Goal: Task Accomplishment & Management: Complete application form

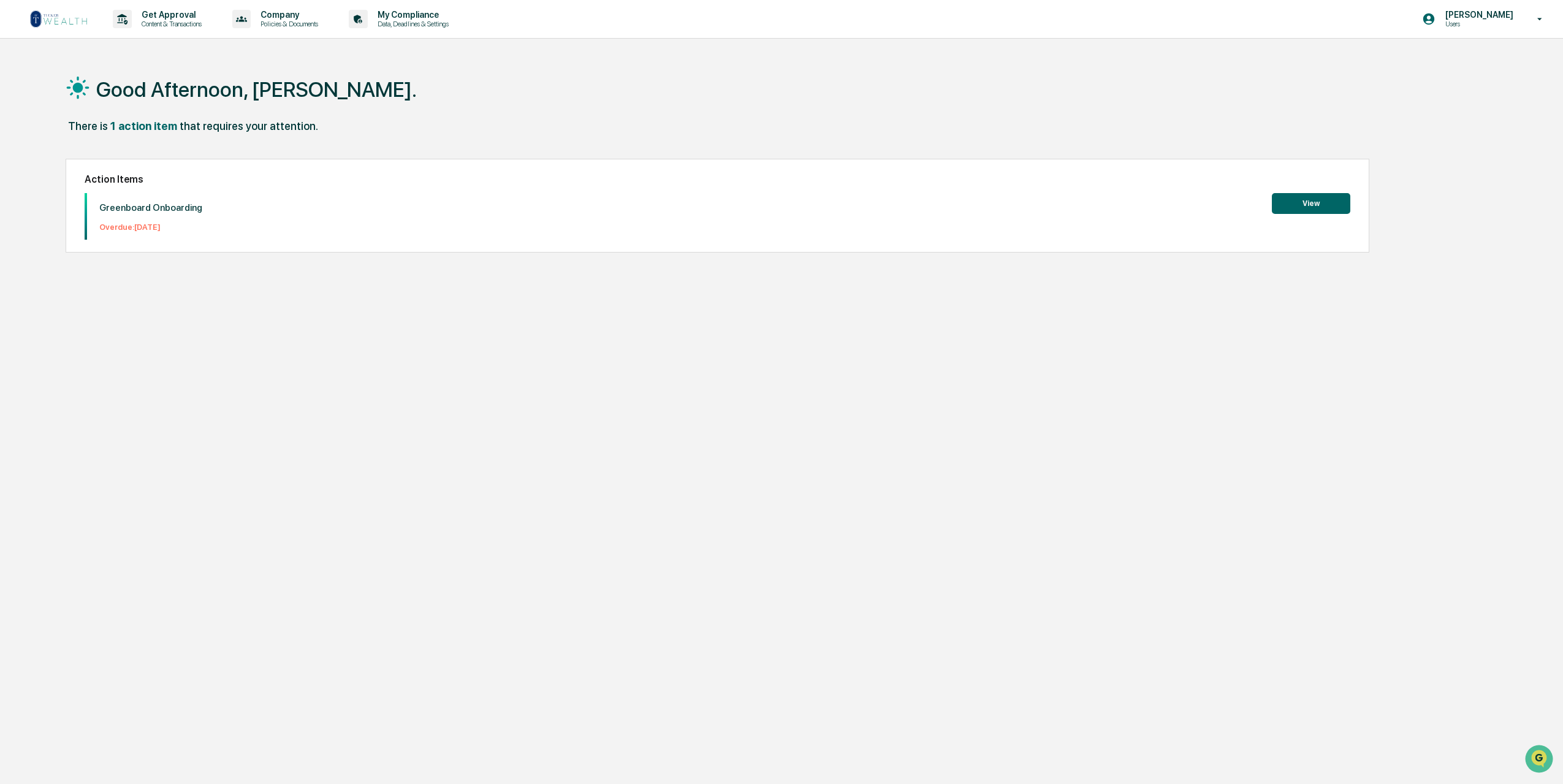
click at [1312, 197] on button "View" at bounding box center [1311, 204] width 78 height 21
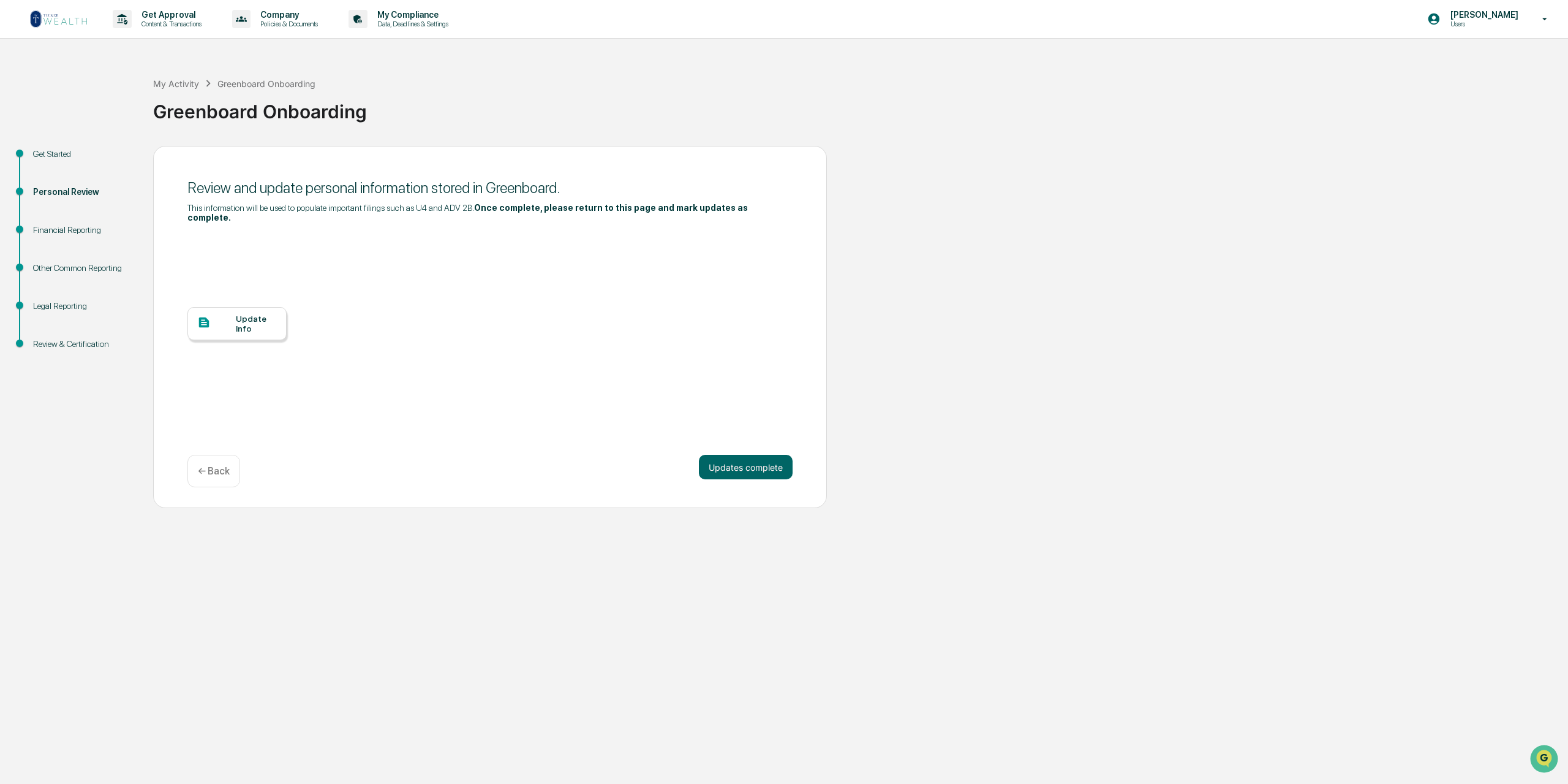
click at [248, 313] on div "Update Info" at bounding box center [256, 323] width 41 height 20
click at [1254, 695] on div "Get Approval Content & Transactions Company Policies & Documents My Compliance …" at bounding box center [784, 392] width 1568 height 784
click at [740, 454] on button "Updates complete" at bounding box center [746, 466] width 94 height 24
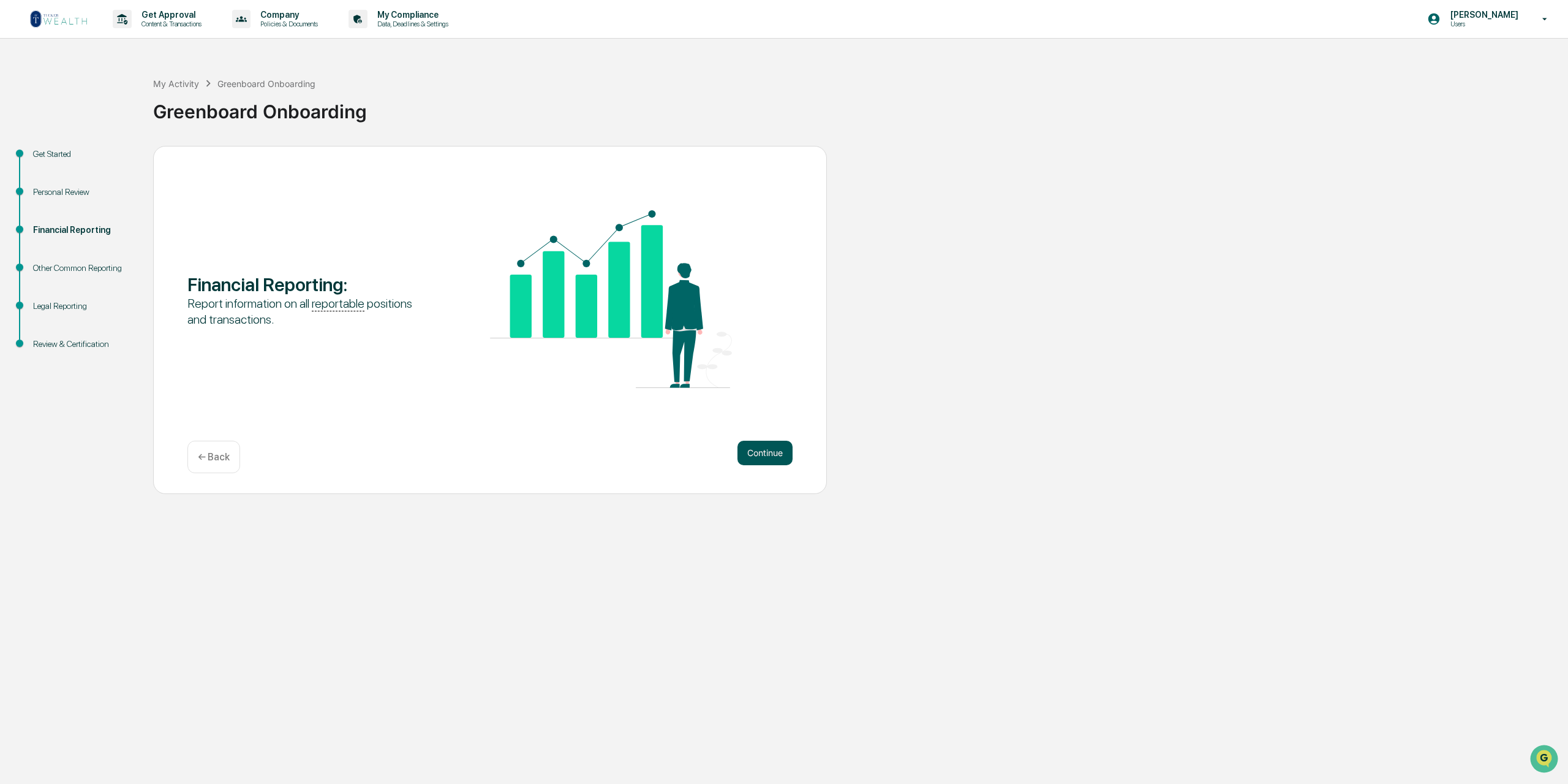
click at [766, 453] on button "Continue" at bounding box center [765, 452] width 55 height 24
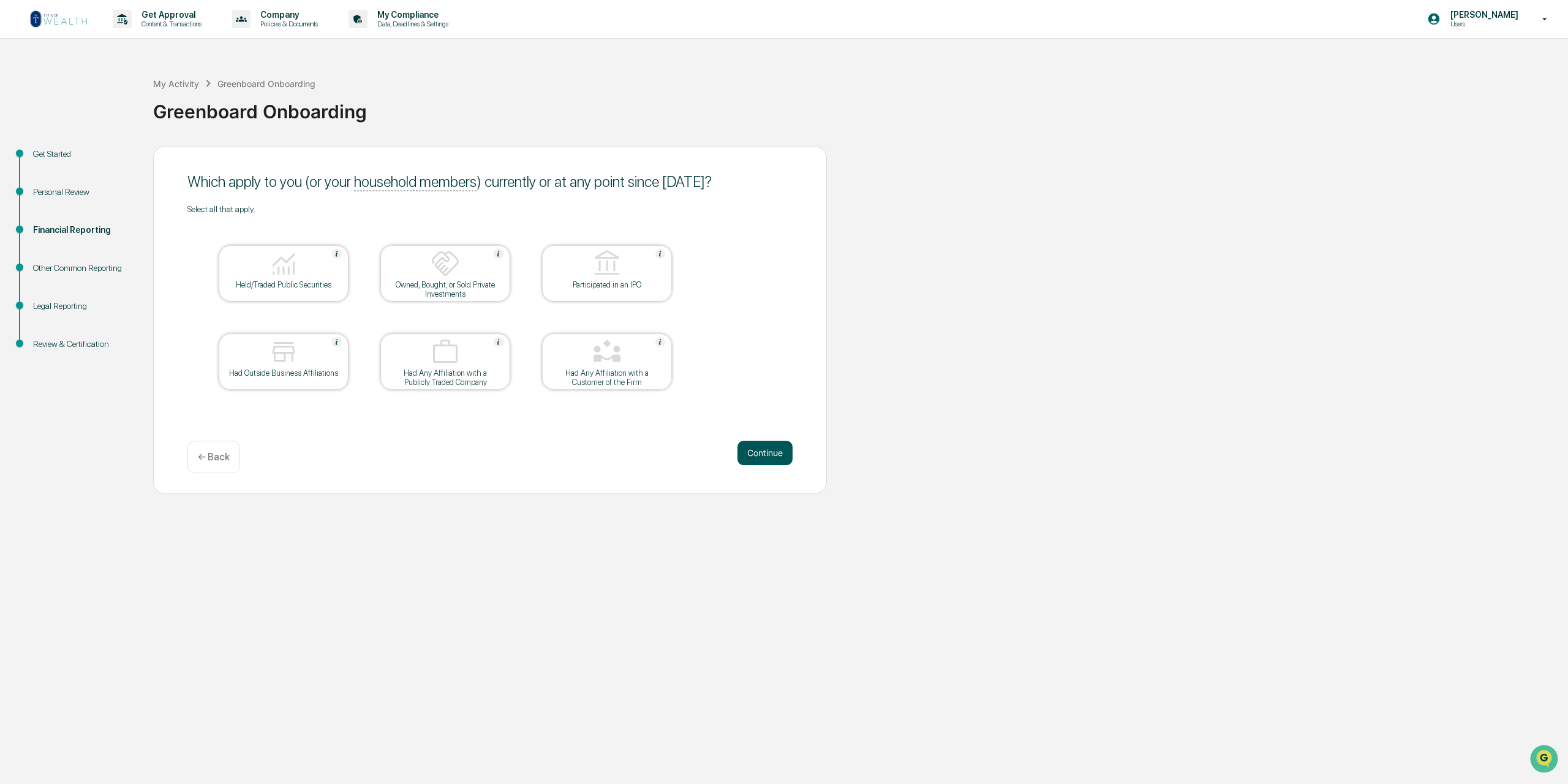
click at [759, 451] on button "Continue" at bounding box center [765, 452] width 55 height 24
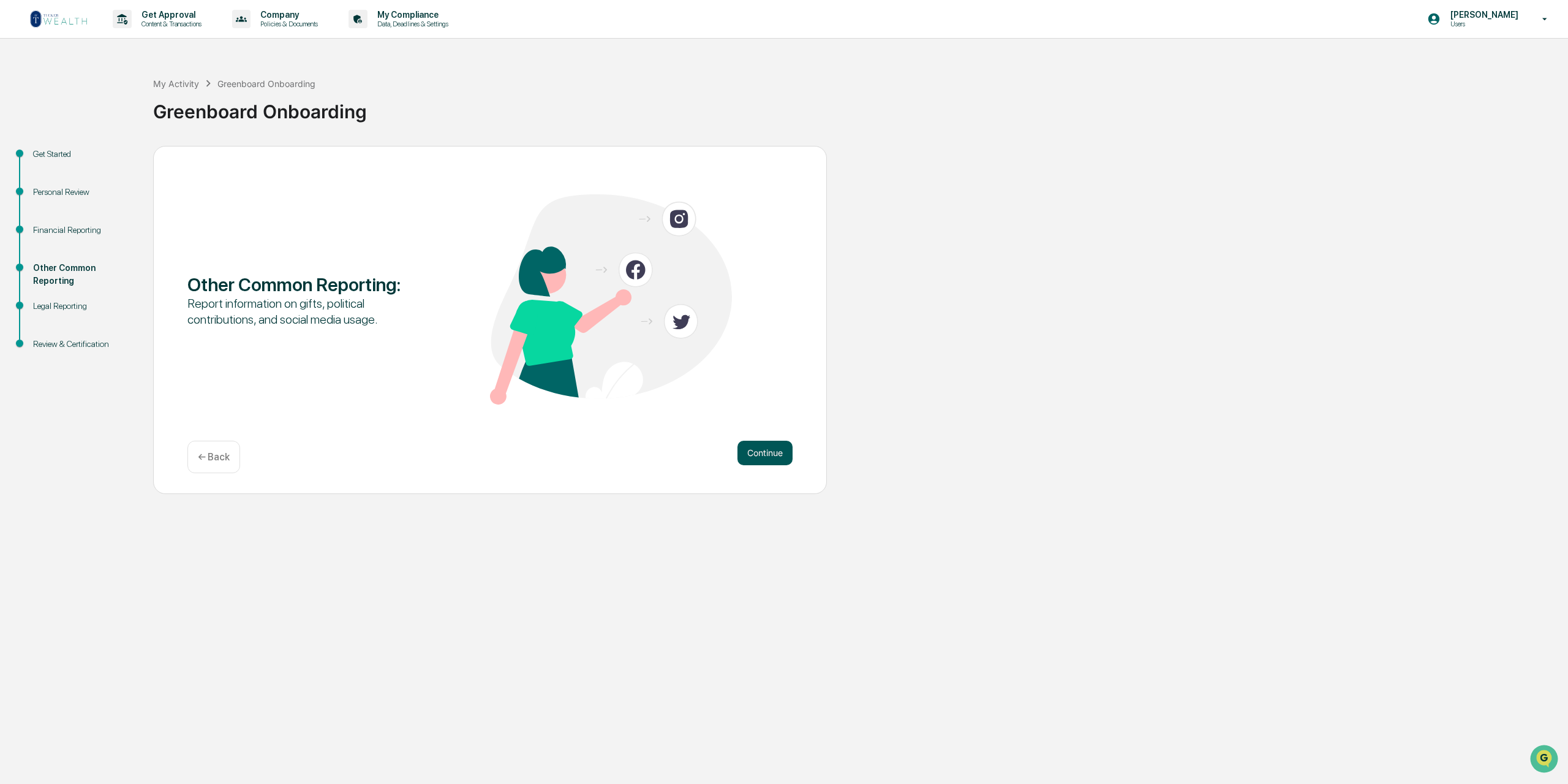
click at [762, 449] on button "Continue" at bounding box center [765, 452] width 55 height 24
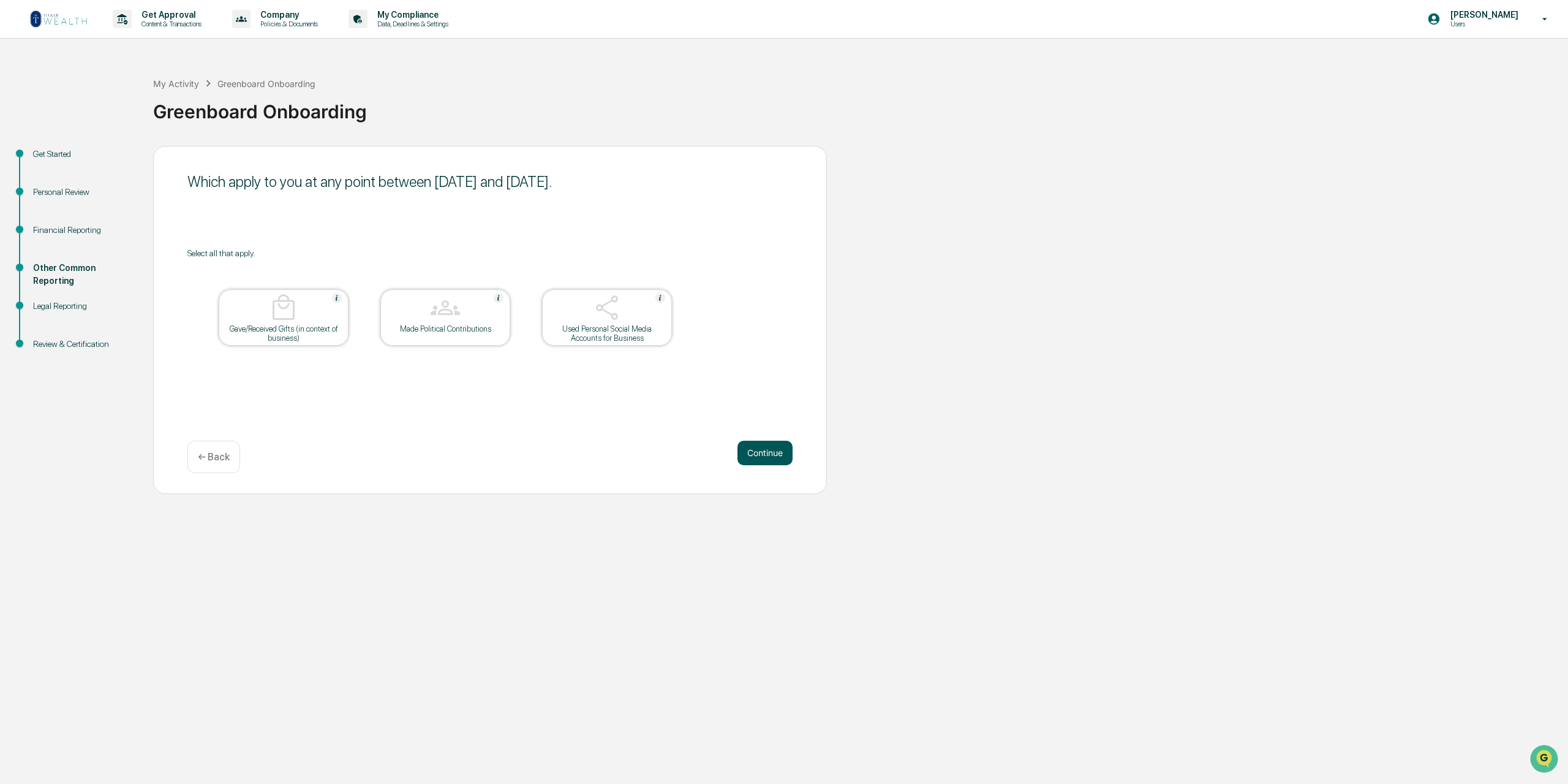
click at [766, 452] on button "Continue" at bounding box center [765, 452] width 55 height 24
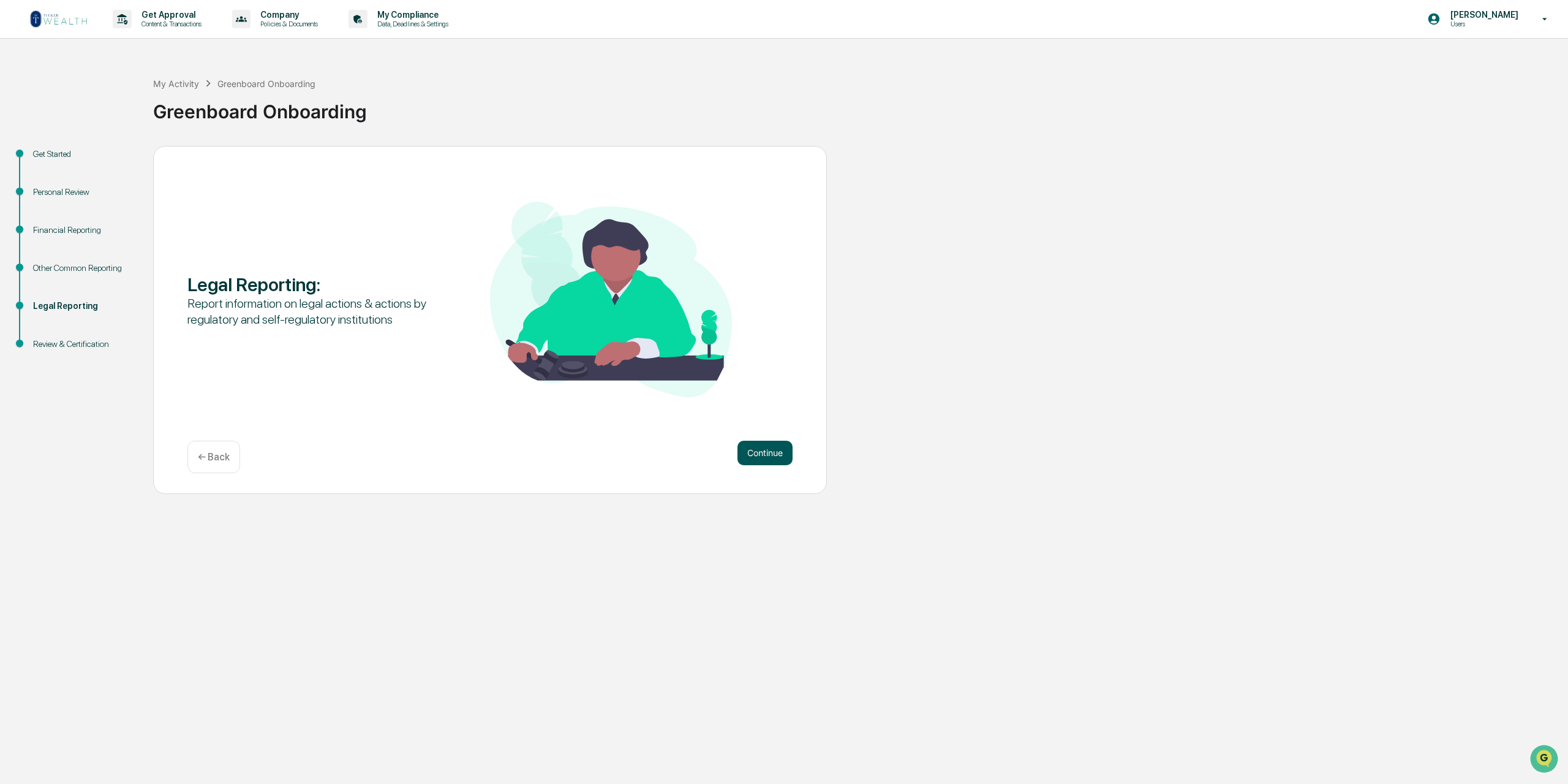
click at [768, 450] on button "Continue" at bounding box center [765, 452] width 55 height 24
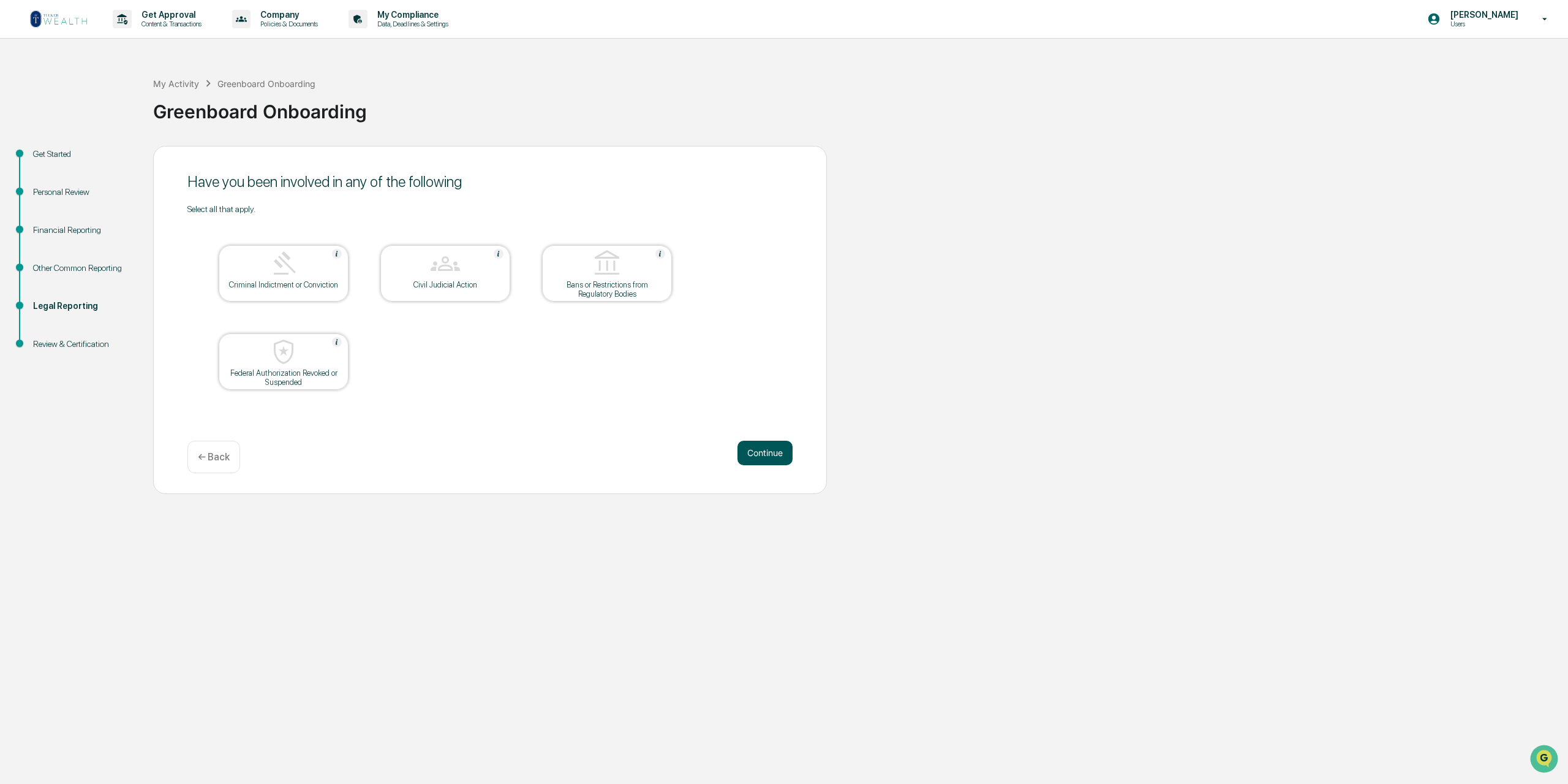
click at [776, 452] on button "Continue" at bounding box center [765, 452] width 55 height 24
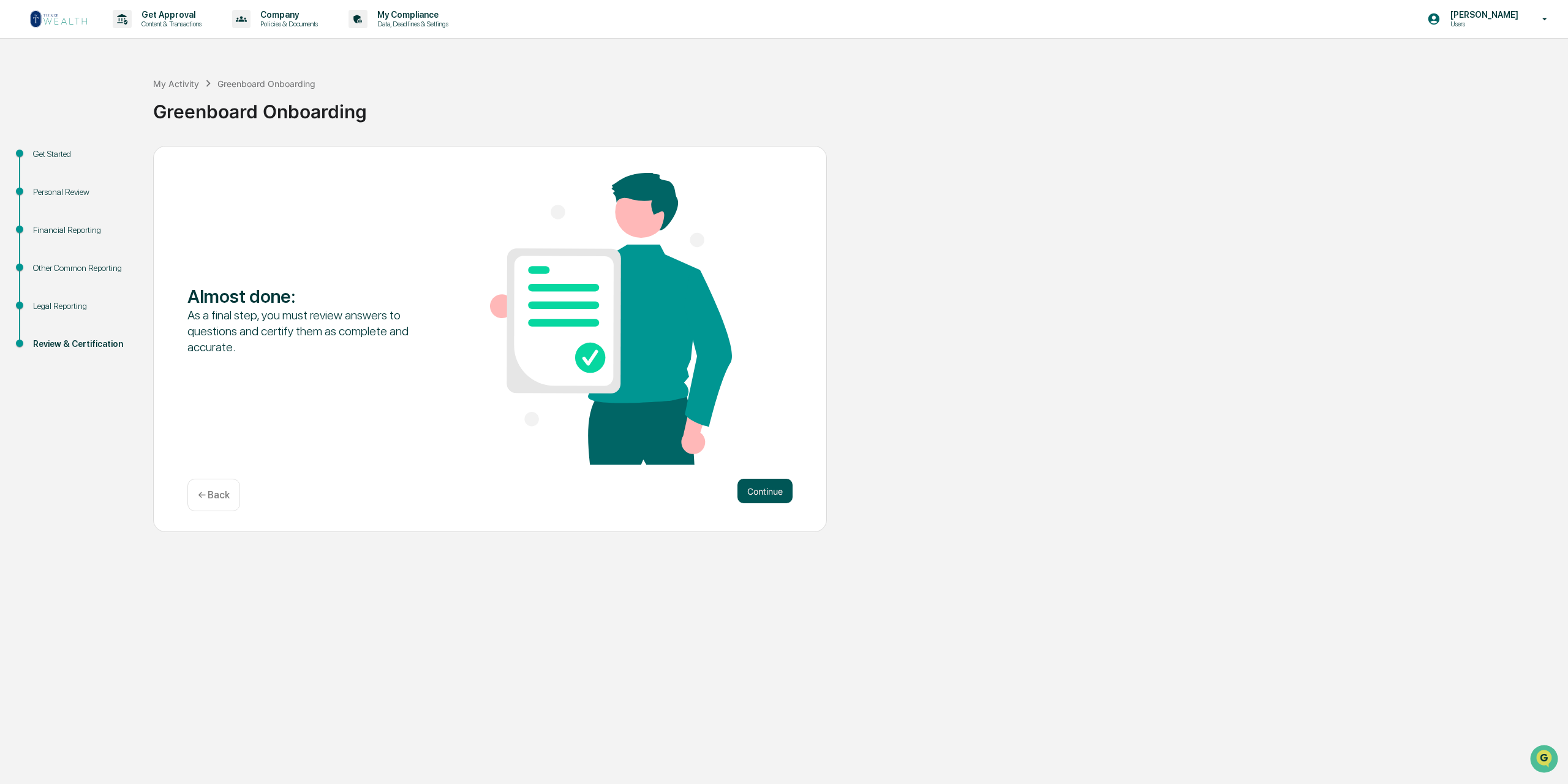
click at [766, 491] on button "Continue" at bounding box center [765, 491] width 55 height 24
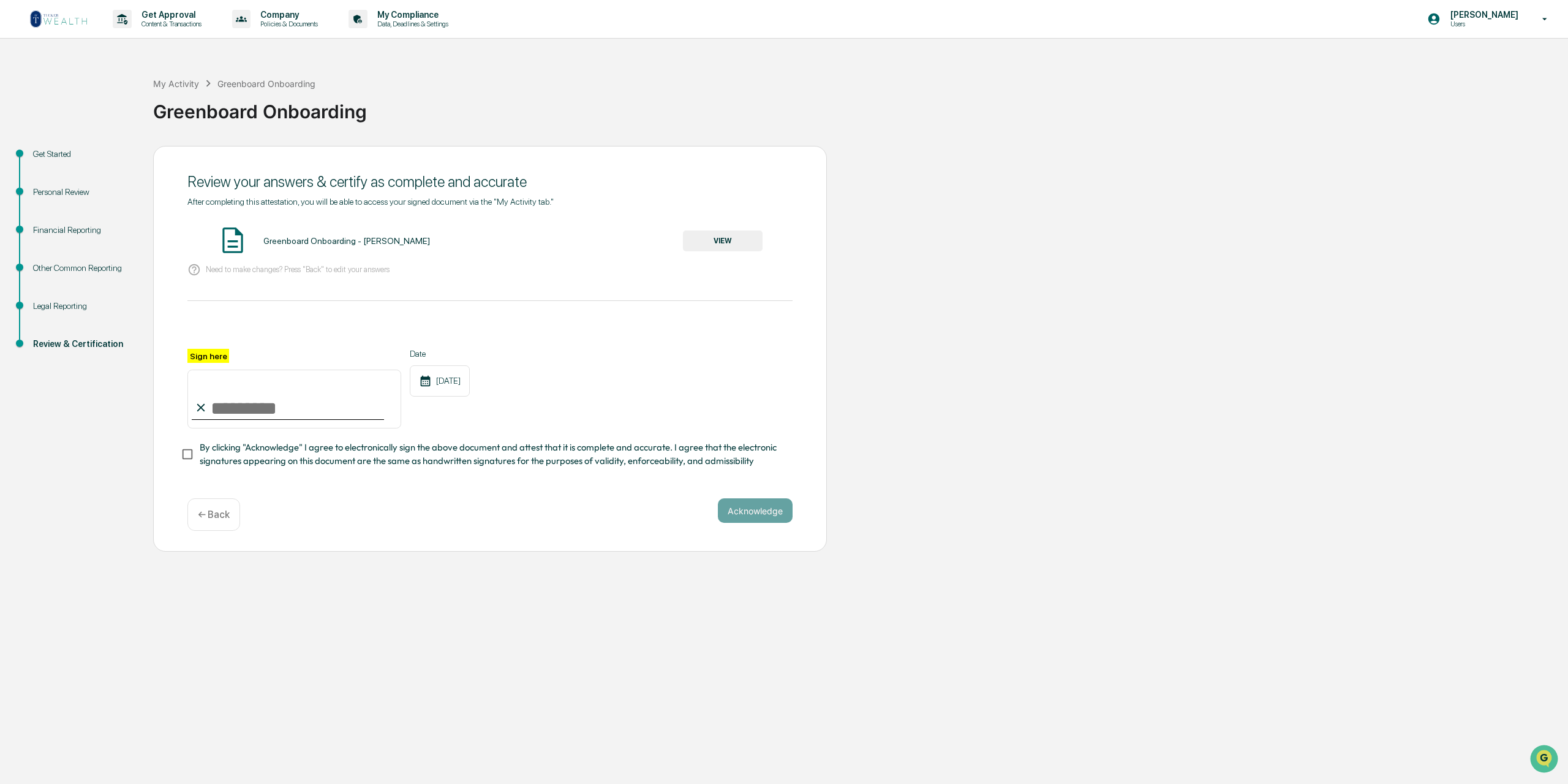
click at [263, 417] on input "Sign here" at bounding box center [294, 399] width 214 height 59
type input "**********"
click at [756, 511] on button "Acknowledge" at bounding box center [755, 510] width 75 height 24
click at [286, 466] on span "By clicking "Acknowledge" I agree to electronically sign the above document and…" at bounding box center [491, 454] width 583 height 28
click at [287, 482] on div "You must open and read the document before proceeding." at bounding box center [490, 478] width 605 height 8
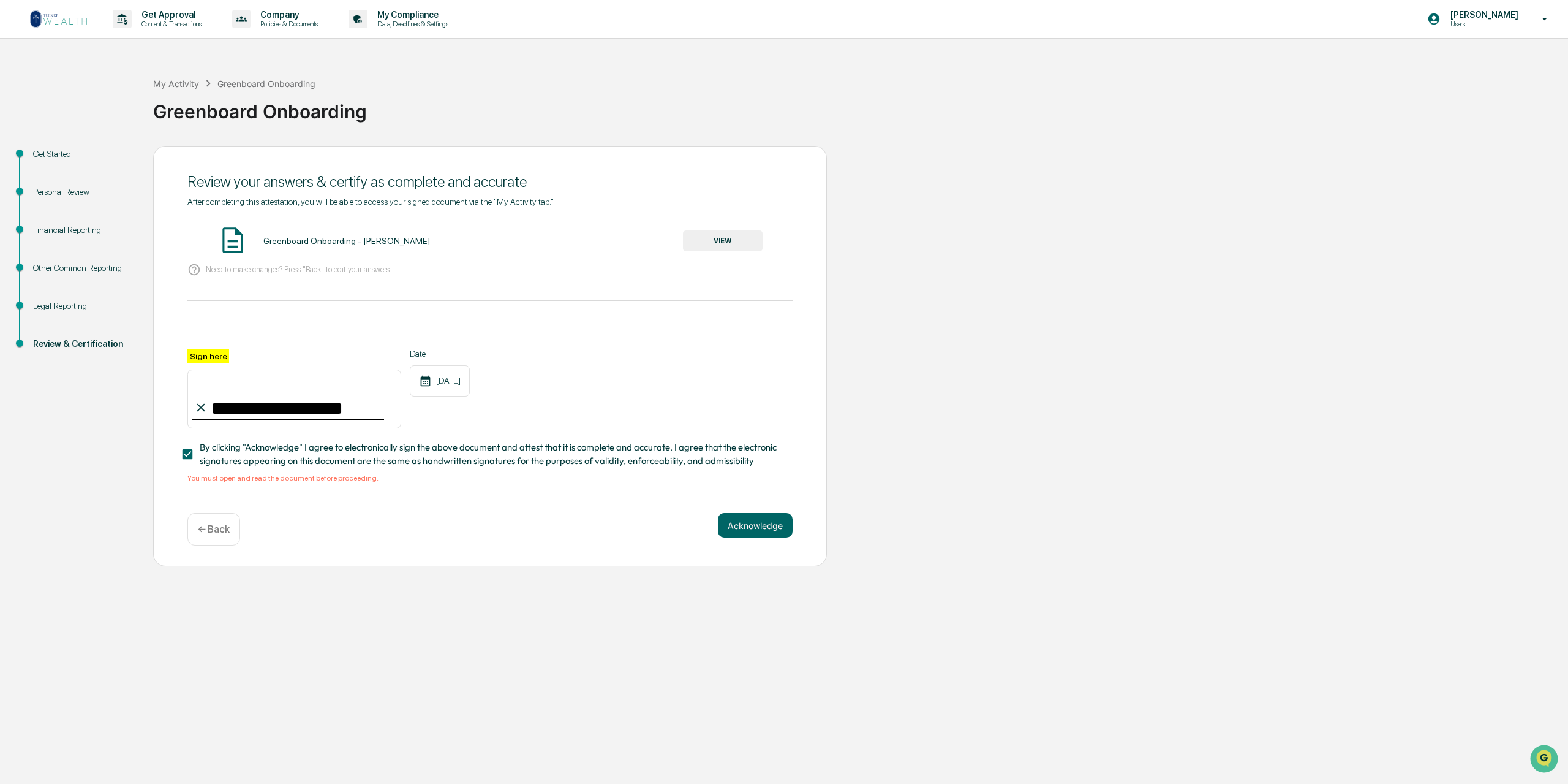
click at [311, 237] on div "Greenboard Onboarding - Allen Thomas" at bounding box center [346, 241] width 167 height 10
click at [318, 239] on div "Greenboard Onboarding - Allen Thomas" at bounding box center [346, 241] width 167 height 10
click at [724, 237] on button "VIEW" at bounding box center [723, 241] width 80 height 21
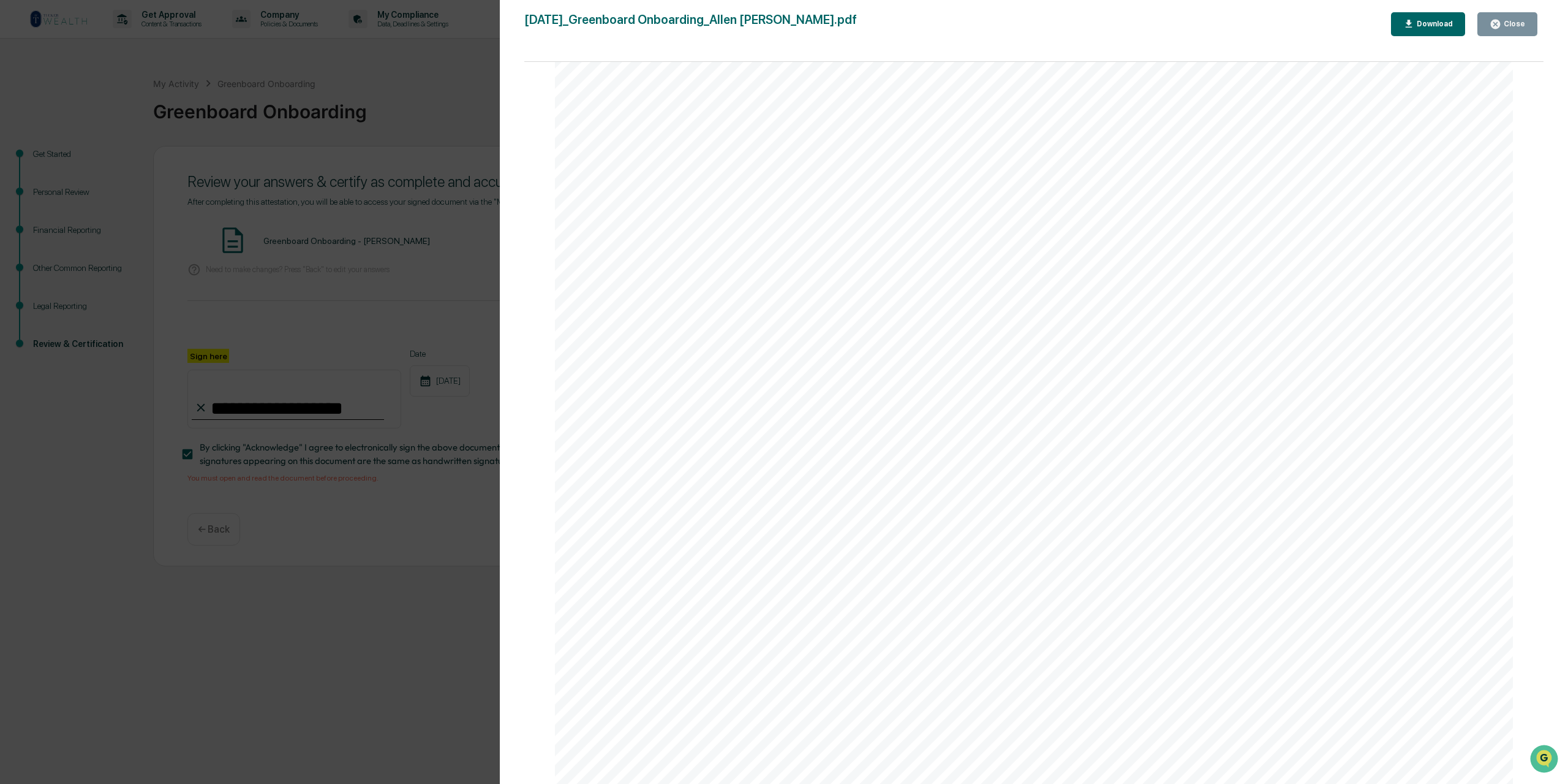
scroll to position [2145, 0]
click at [1435, 28] on div "Download" at bounding box center [1433, 24] width 38 height 8
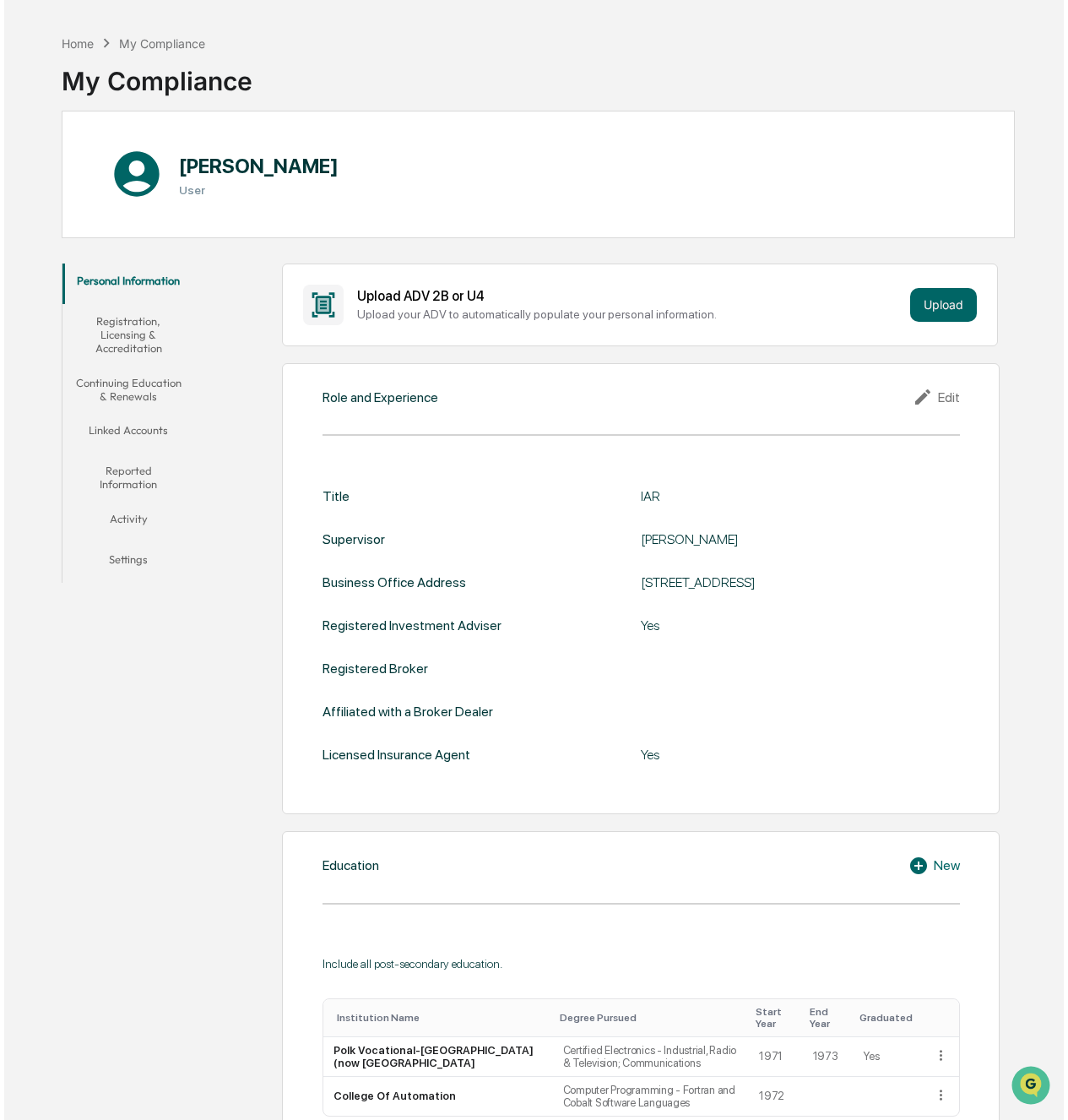
scroll to position [4, 0]
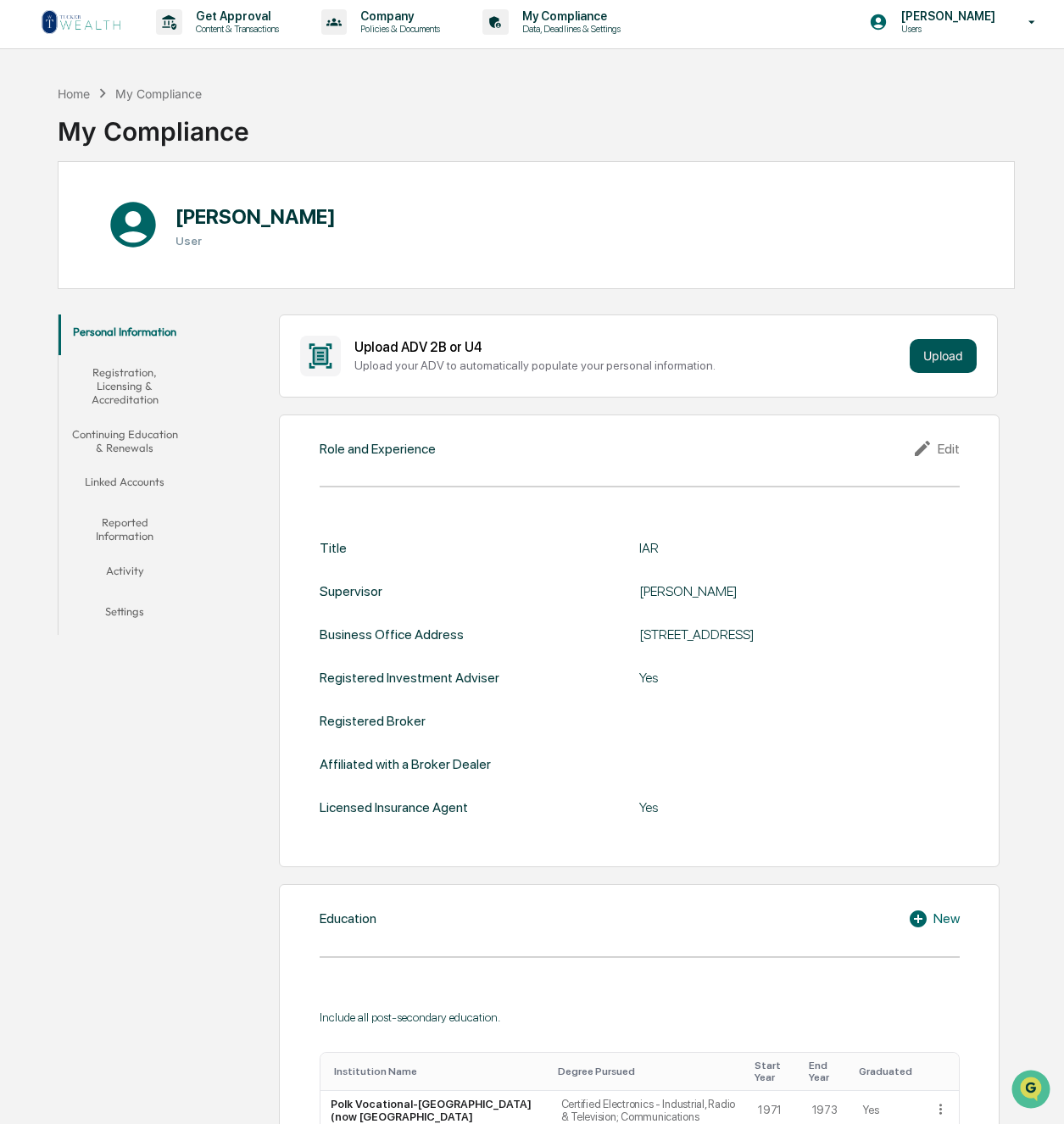
click at [945, 348] on button "Upload" at bounding box center [942, 355] width 67 height 34
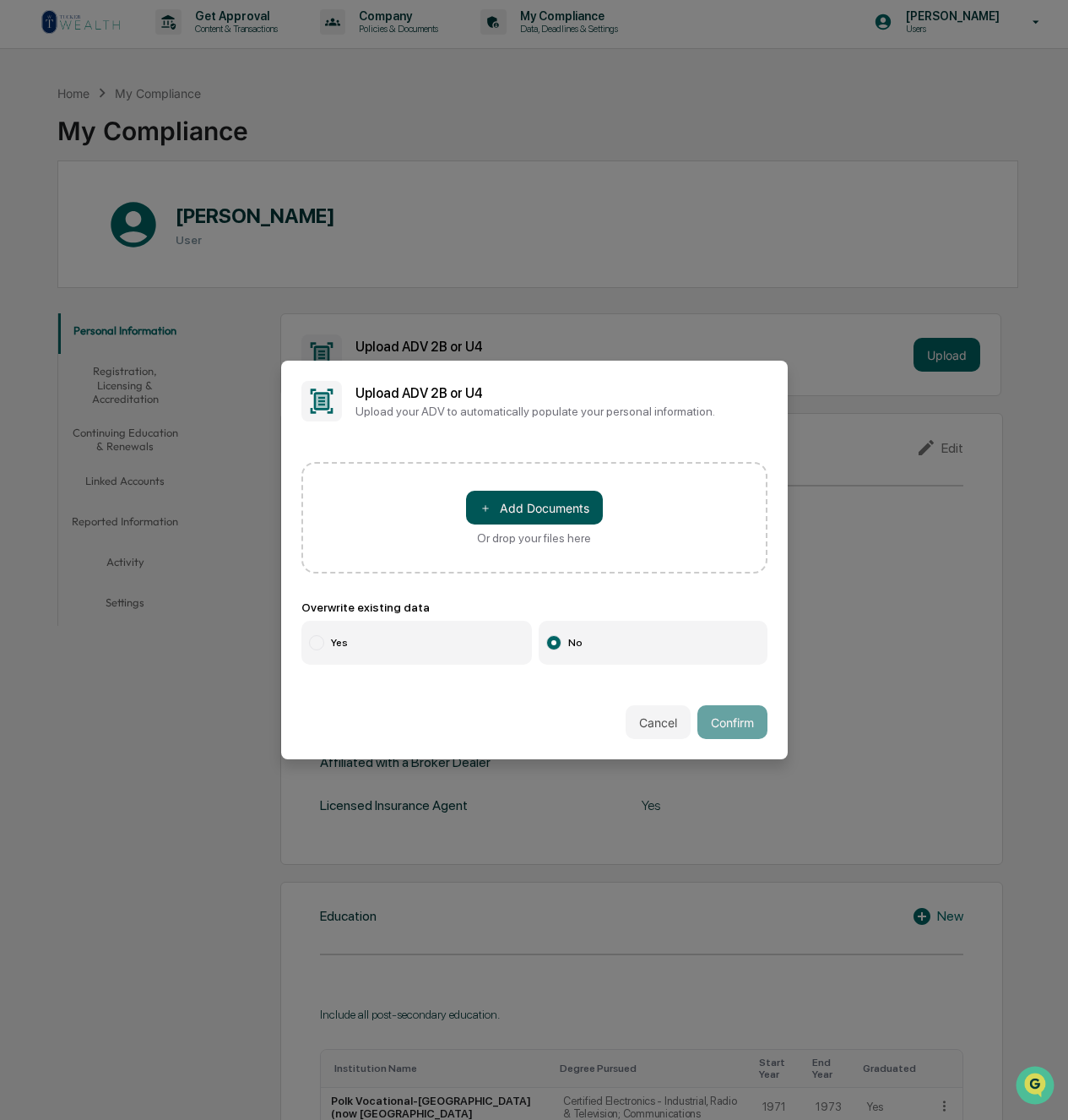
click at [533, 506] on button "＋ Add Documents" at bounding box center [535, 507] width 137 height 34
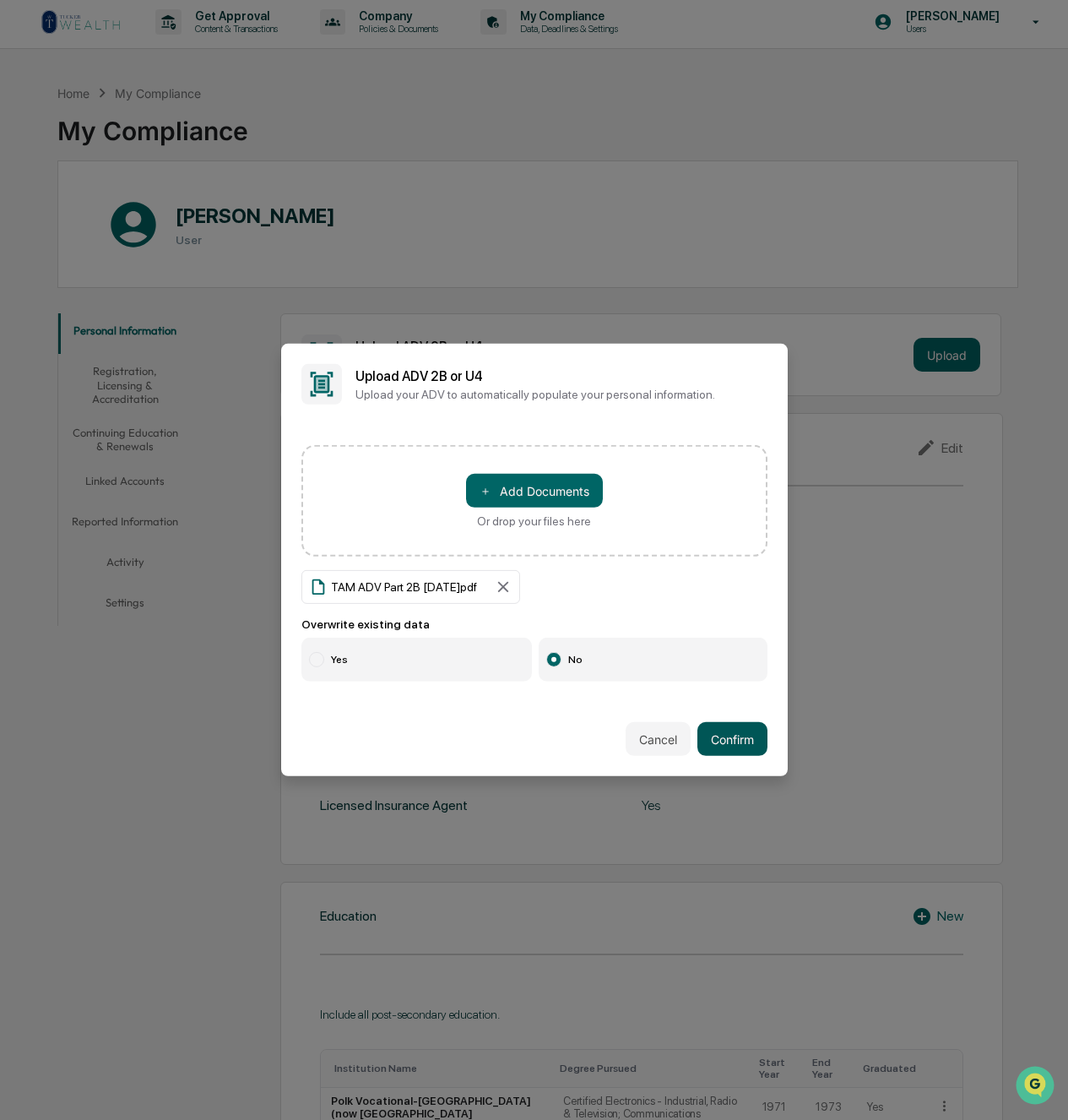
click at [722, 734] on button "Confirm" at bounding box center [732, 739] width 70 height 34
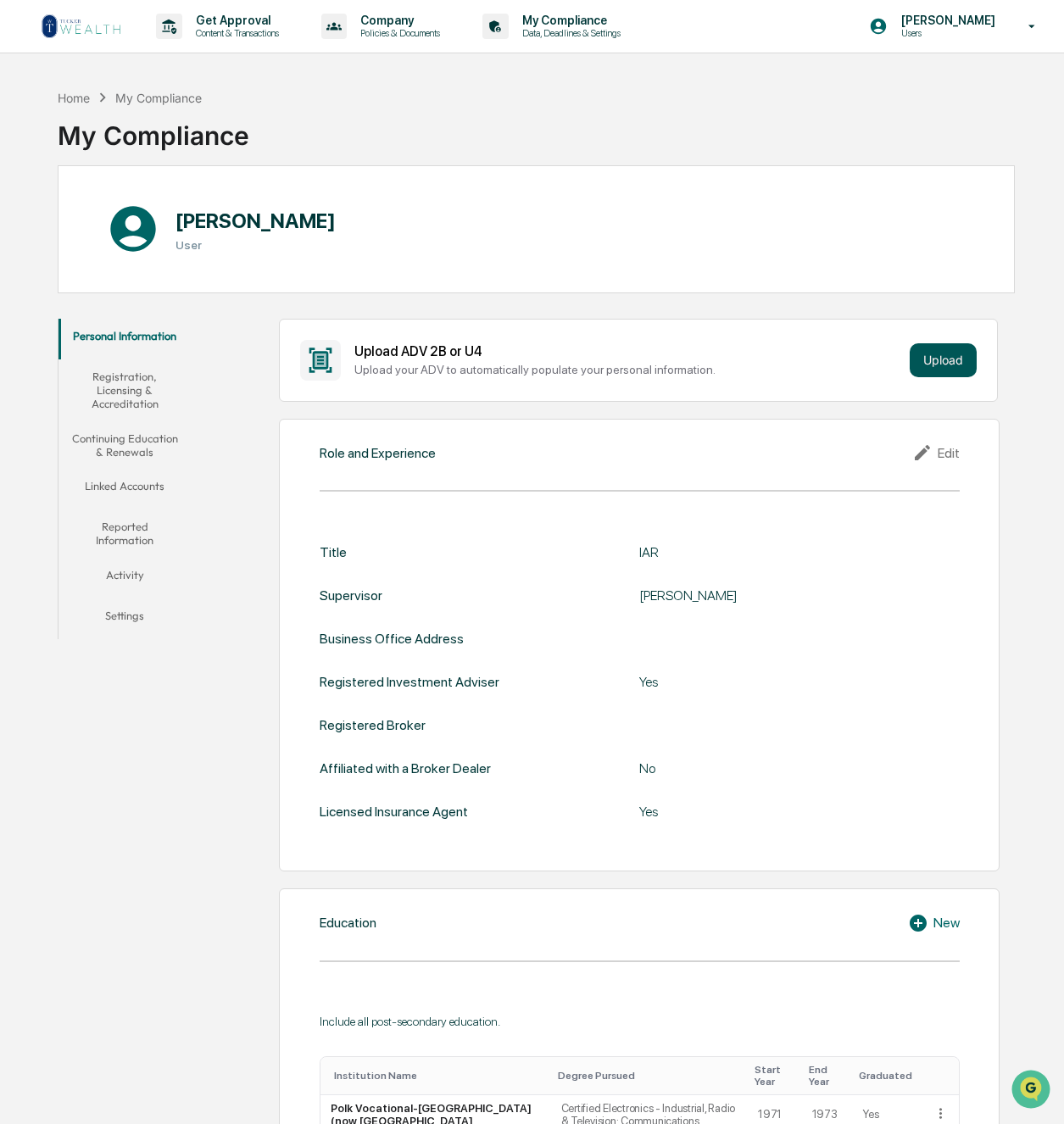
click at [939, 351] on button "Upload" at bounding box center [942, 360] width 67 height 34
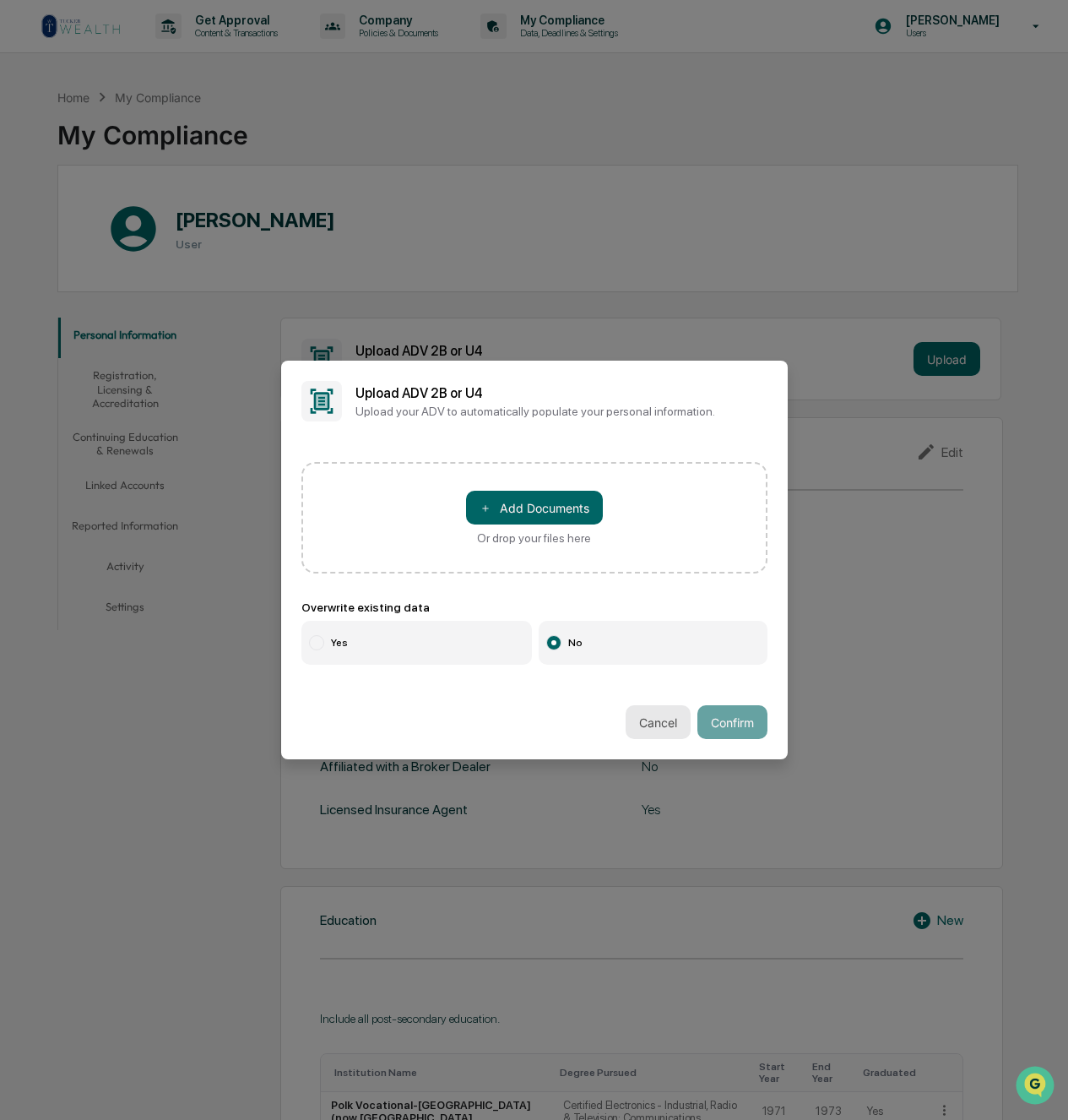
click at [652, 723] on button "Cancel" at bounding box center [658, 722] width 65 height 34
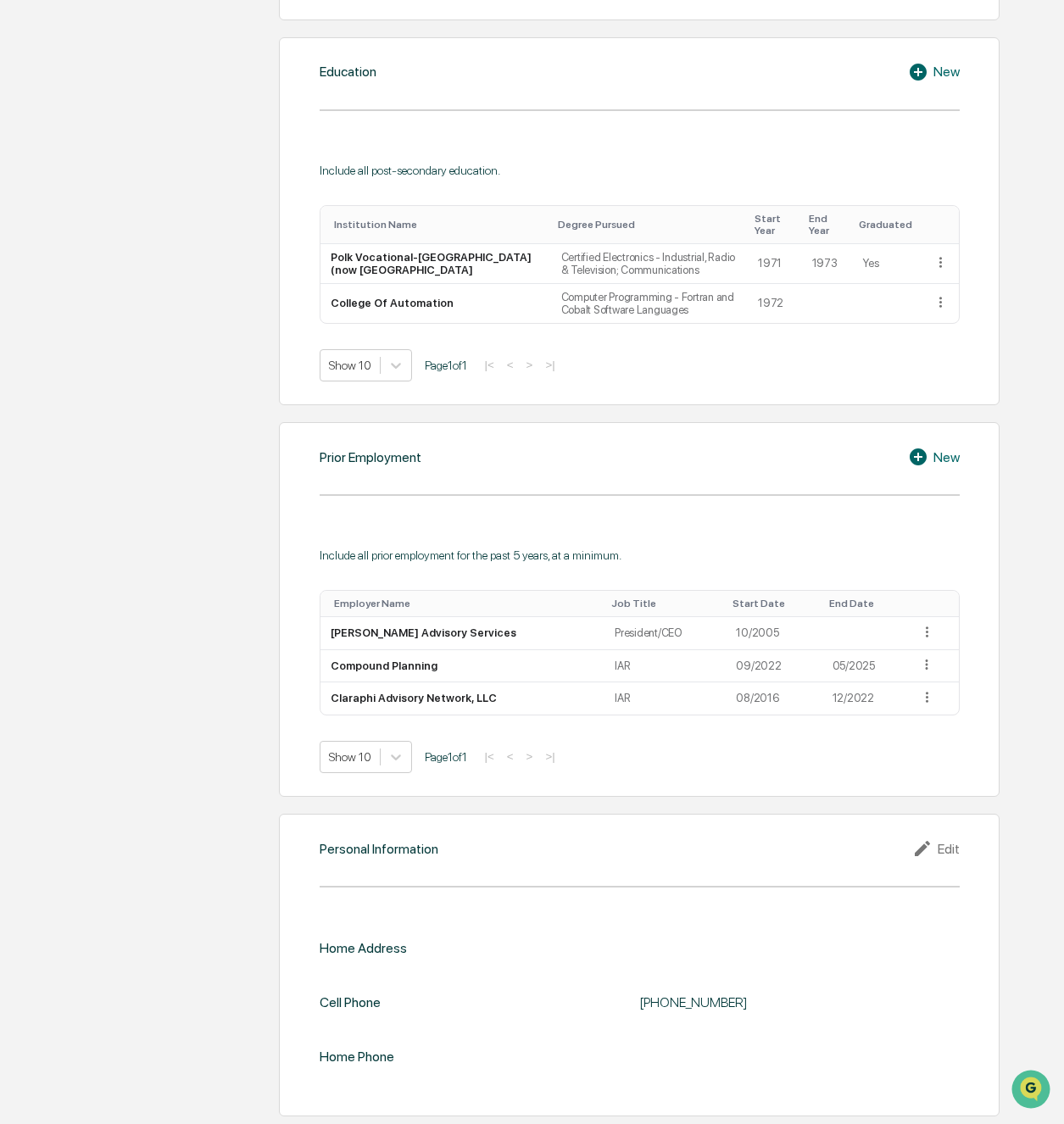
scroll to position [852, 0]
click at [1027, 1085] on img "Open customer support" at bounding box center [1030, 1088] width 42 height 34
